Goal: Transaction & Acquisition: Purchase product/service

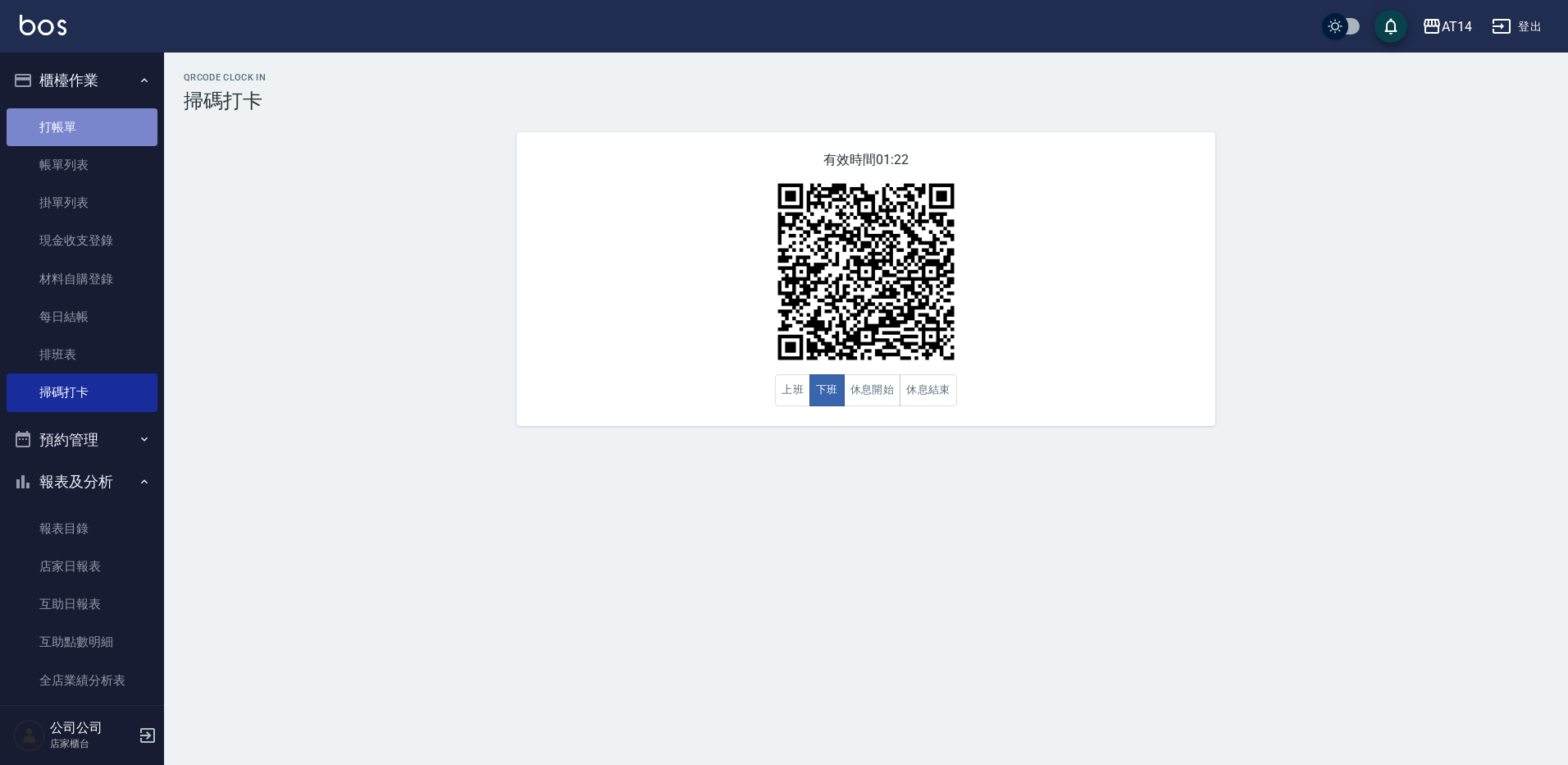
click at [87, 134] on link "打帳單" at bounding box center [82, 128] width 151 height 38
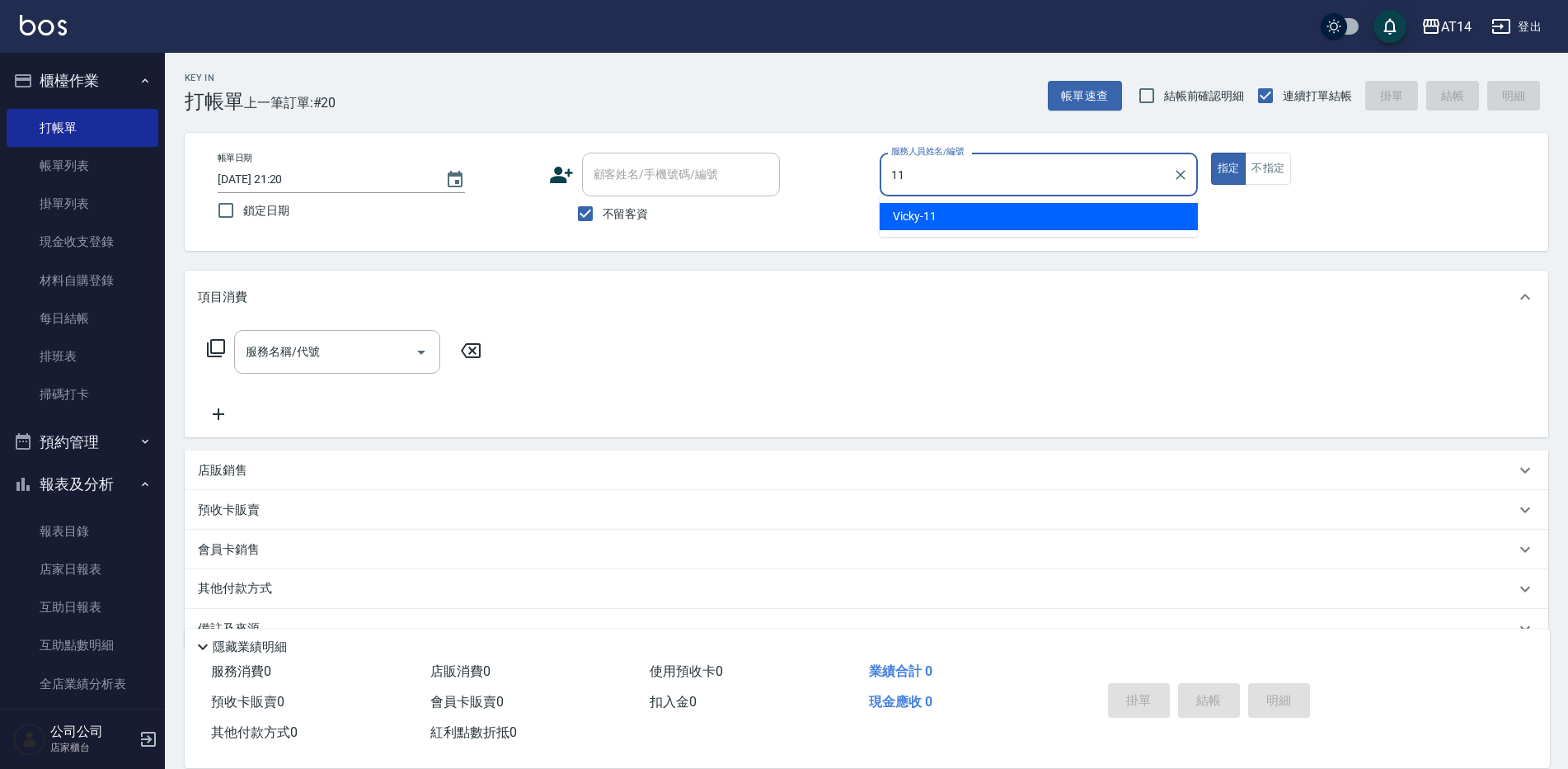
type input "[PERSON_NAME]-11"
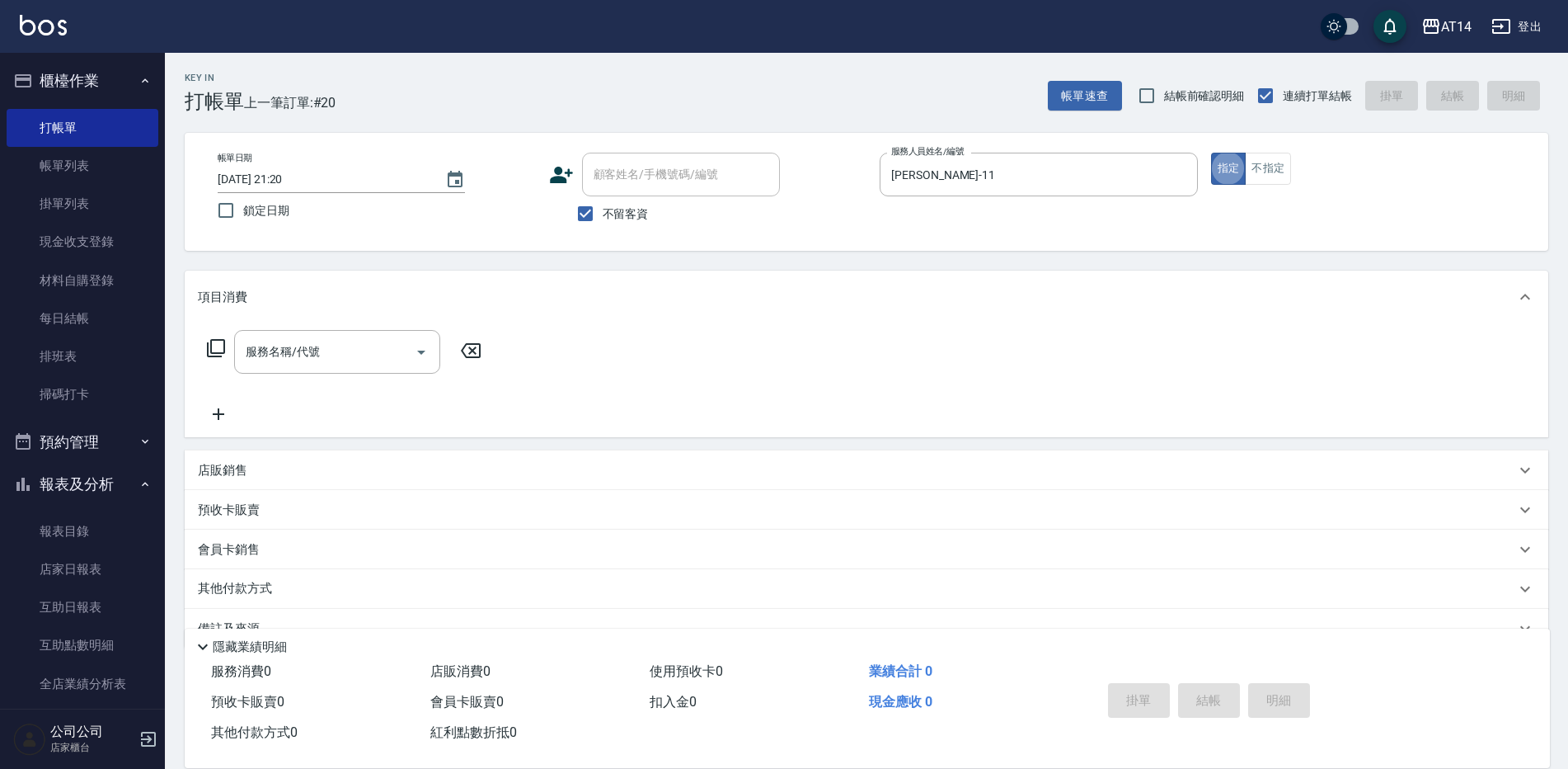
type button "true"
click at [396, 372] on div "服務名稱/代號" at bounding box center [338, 351] width 206 height 44
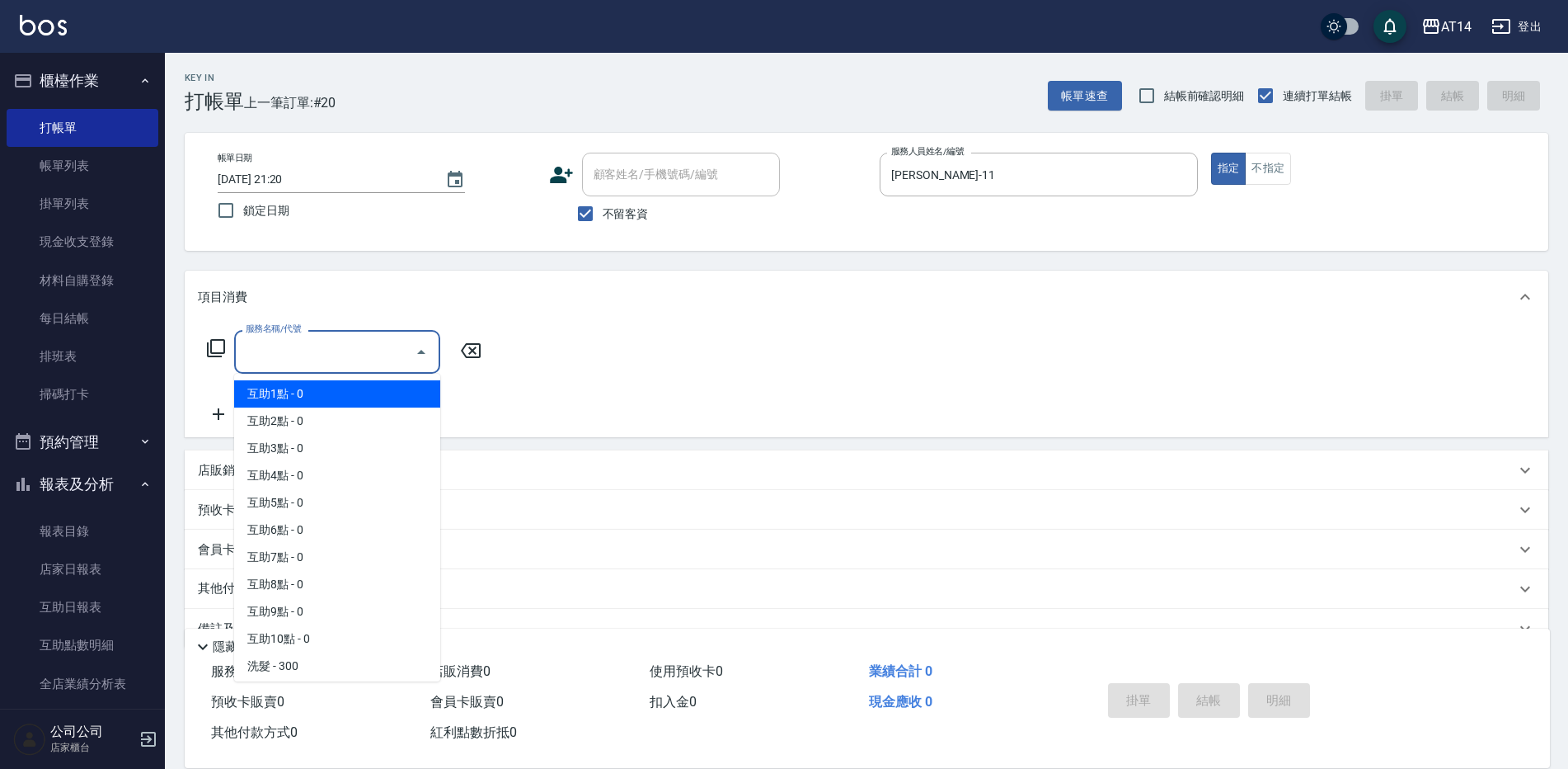
click at [333, 335] on div "服務名稱/代號" at bounding box center [338, 351] width 206 height 44
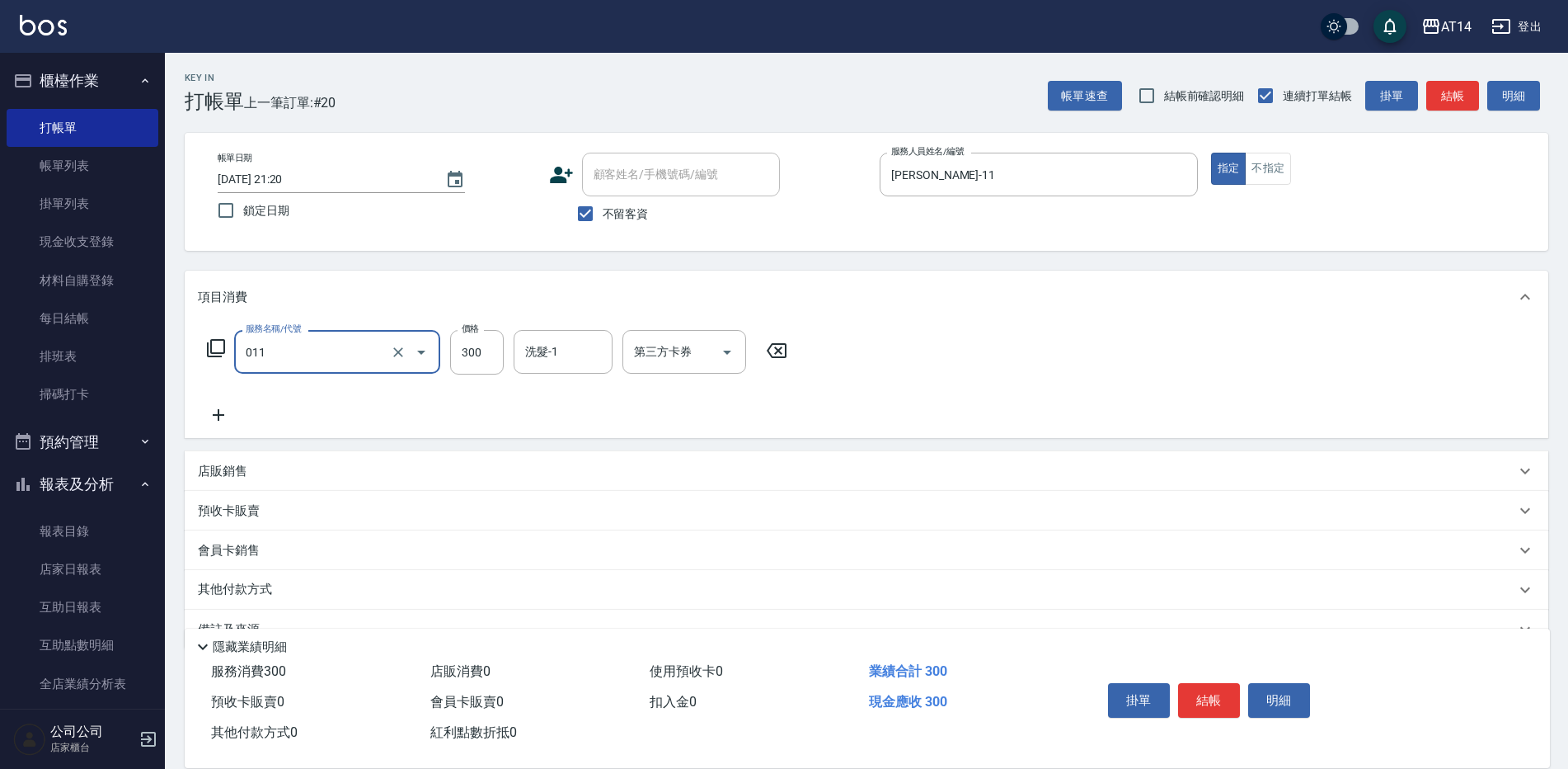
type input "洗髮(011)"
type input "100"
click at [1441, 100] on button "結帳" at bounding box center [1452, 96] width 52 height 31
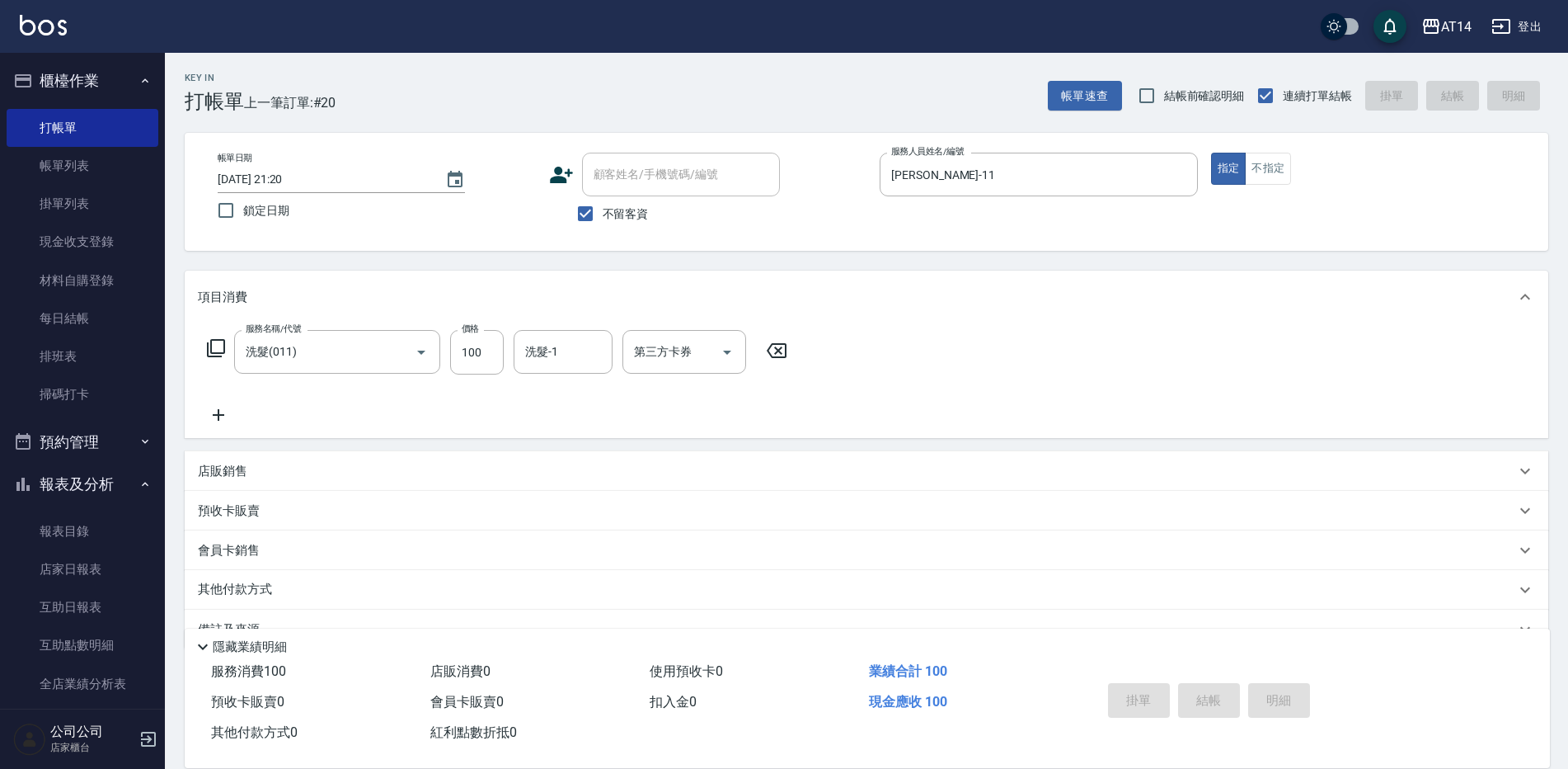
type input "[DATE] 21:22"
